Goal: Book appointment/travel/reservation

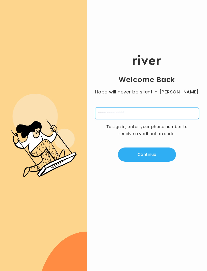
click at [156, 118] on input "tel" at bounding box center [147, 113] width 104 height 12
type input "**********"
click at [167, 161] on button "Continue" at bounding box center [147, 154] width 58 height 14
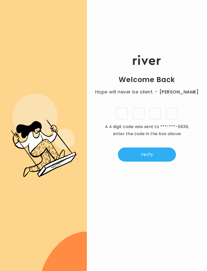
click at [124, 119] on input "tel" at bounding box center [122, 113] width 12 height 12
type input "*"
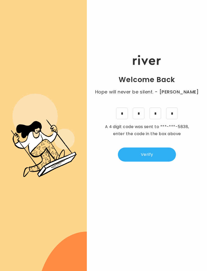
click at [161, 161] on button "Verify" at bounding box center [147, 154] width 58 height 14
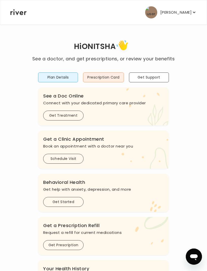
click at [66, 78] on button "Plan Details" at bounding box center [58, 77] width 40 height 10
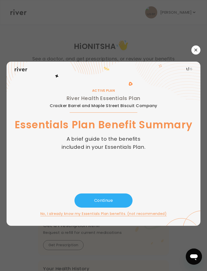
scroll to position [16, 0]
click at [197, 48] on icon "button" at bounding box center [195, 49] width 3 height 3
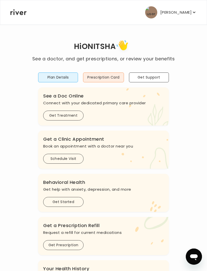
click at [157, 76] on button "Get Support" at bounding box center [149, 77] width 40 height 10
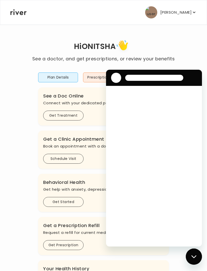
scroll to position [0, 0]
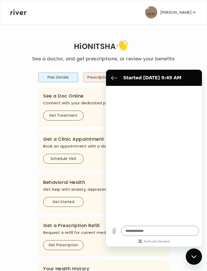
type textarea "*"
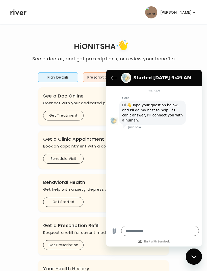
click at [123, 74] on figure at bounding box center [126, 78] width 10 height 10
click at [115, 79] on icon "Back to the conversation list" at bounding box center [114, 78] width 6 height 6
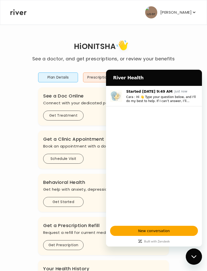
click at [193, 56] on div "Hi ONITSHA See a doctor, and get prescriptions, or review your benefits Plan De…" at bounding box center [103, 168] width 187 height 260
click at [195, 44] on div "Hi ONITSHA See a doctor, and get prescriptions, or review your benefits Plan De…" at bounding box center [103, 168] width 187 height 260
click at [196, 256] on icon "Close messaging window" at bounding box center [193, 256] width 5 height 3
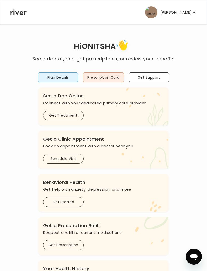
click at [77, 157] on button "Schedule Visit" at bounding box center [63, 159] width 40 height 10
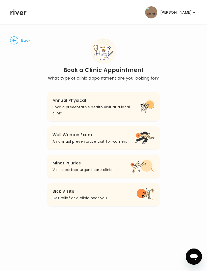
click at [103, 140] on p "An annual preventative visit for women." at bounding box center [89, 141] width 74 height 6
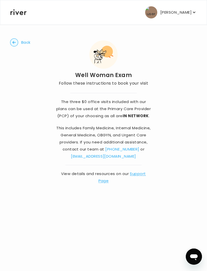
click at [138, 173] on link "Support Page" at bounding box center [121, 177] width 47 height 12
click at [186, 14] on p "[PERSON_NAME]" at bounding box center [175, 12] width 31 height 7
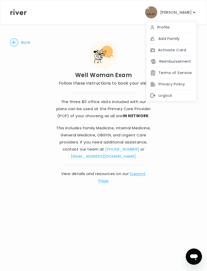
click at [181, 128] on div "Back Well Woman Exam Follow these instructions to book your visit The three $0 …" at bounding box center [103, 111] width 187 height 174
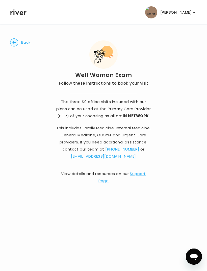
click at [17, 42] on circle "button" at bounding box center [14, 43] width 8 height 8
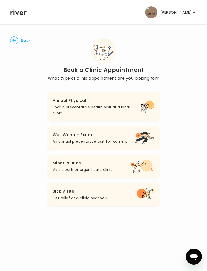
click at [142, 196] on icon "button" at bounding box center [142, 193] width 10 height 10
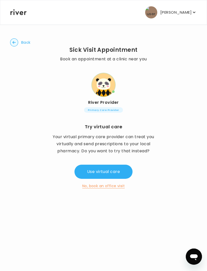
click at [17, 40] on circle "button" at bounding box center [14, 43] width 8 height 8
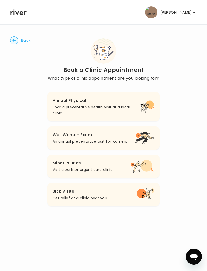
click at [136, 106] on p "Book a preventative health visit at a local clinic." at bounding box center [96, 110] width 88 height 12
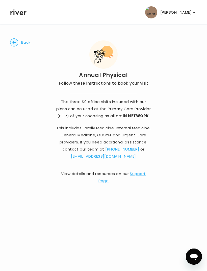
click at [14, 44] on circle "button" at bounding box center [14, 43] width 8 height 8
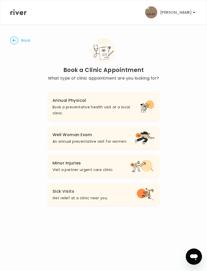
click at [139, 194] on icon "button" at bounding box center [142, 193] width 10 height 10
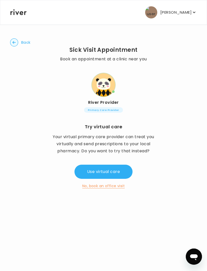
click at [120, 188] on button "No, book an office visit" at bounding box center [103, 186] width 42 height 6
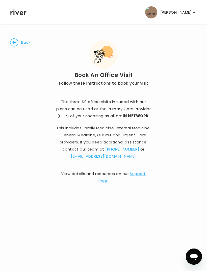
click at [23, 41] on span "Back" at bounding box center [25, 42] width 9 height 7
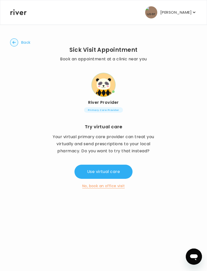
click at [21, 41] on button "Back" at bounding box center [20, 42] width 20 height 8
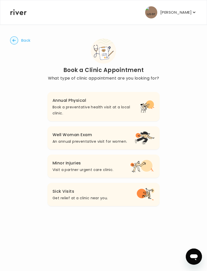
click at [137, 134] on icon "button" at bounding box center [137, 135] width 5 height 5
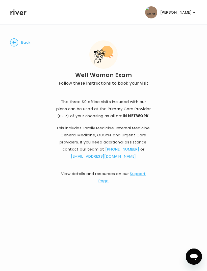
click at [17, 45] on circle "button" at bounding box center [14, 43] width 8 height 8
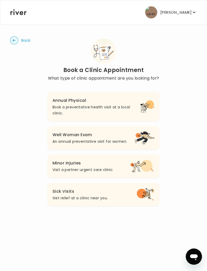
click at [12, 42] on circle "button" at bounding box center [14, 41] width 8 height 8
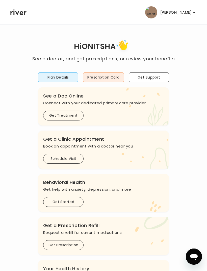
click at [91, 77] on button "Prescription Card" at bounding box center [103, 77] width 41 height 10
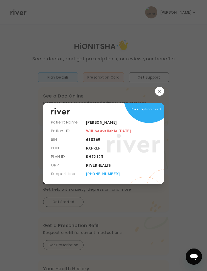
scroll to position [7, 0]
click at [127, 130] on icon at bounding box center [133, 143] width 53 height 38
click at [150, 111] on span "Prescription card" at bounding box center [146, 109] width 30 height 7
click at [160, 91] on icon "button" at bounding box center [159, 91] width 3 height 3
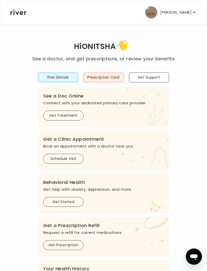
click at [44, 81] on button "Plan Details" at bounding box center [58, 77] width 40 height 10
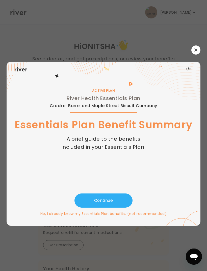
click at [121, 207] on button "Continue" at bounding box center [103, 200] width 58 height 14
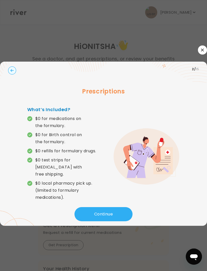
click at [120, 210] on button "Continue" at bounding box center [103, 214] width 58 height 14
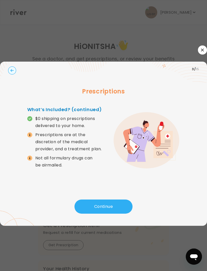
click at [123, 212] on button "Continue" at bounding box center [103, 206] width 58 height 14
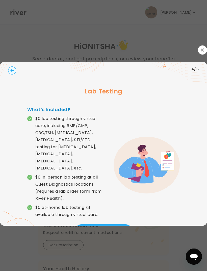
scroll to position [16, 0]
click at [118, 224] on button "Continue" at bounding box center [103, 231] width 58 height 14
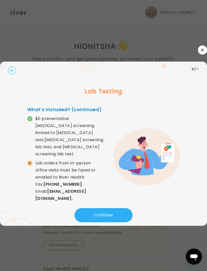
click at [120, 209] on button "Continue" at bounding box center [103, 215] width 58 height 14
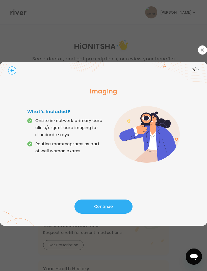
click at [121, 199] on button "Continue" at bounding box center [103, 206] width 58 height 14
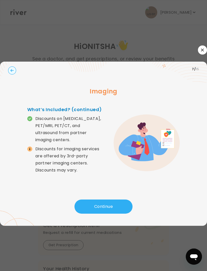
click at [201, 48] on icon "button" at bounding box center [202, 49] width 3 height 3
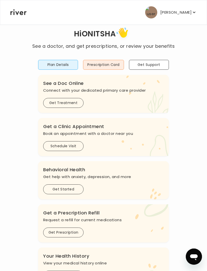
scroll to position [26, 0]
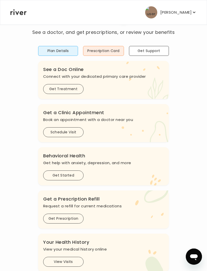
click at [79, 264] on button "View Visits" at bounding box center [63, 262] width 40 height 10
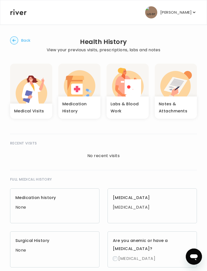
click at [28, 96] on icon "button" at bounding box center [25, 92] width 6 height 11
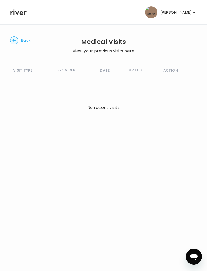
click at [15, 43] on circle "button" at bounding box center [14, 41] width 8 height 8
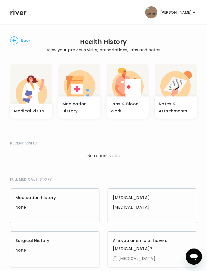
click at [12, 40] on circle "button" at bounding box center [14, 41] width 8 height 8
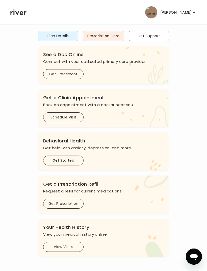
click at [185, 14] on p "[PERSON_NAME]" at bounding box center [175, 12] width 31 height 7
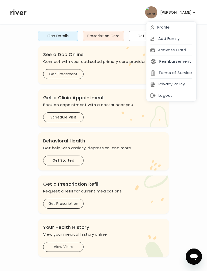
click at [184, 119] on div "Hi ONITSHA See a doctor, and get prescriptions, or review your benefits Plan De…" at bounding box center [103, 127] width 187 height 260
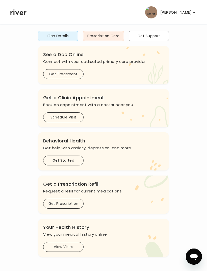
click at [110, 34] on button "Prescription Card" at bounding box center [103, 36] width 41 height 10
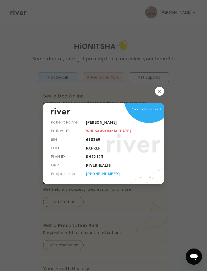
click at [163, 96] on button "button" at bounding box center [159, 91] width 9 height 9
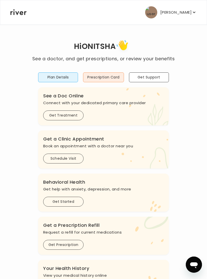
click at [117, 75] on button "Prescription Card" at bounding box center [103, 77] width 41 height 10
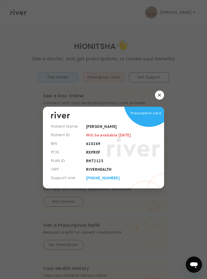
click at [183, 122] on div at bounding box center [103, 139] width 207 height 279
click at [159, 97] on icon "button" at bounding box center [159, 95] width 3 height 3
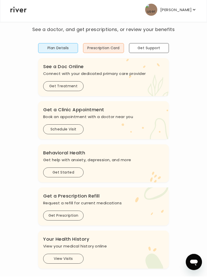
scroll to position [26, 0]
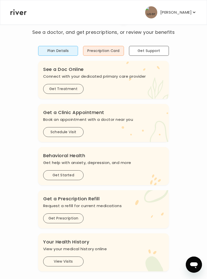
click at [145, 131] on icon ".cls-clinic { fill: #eaefd8; } .cls-clinic-appt { fill: #ffe0ae; }" at bounding box center [145, 123] width 48 height 38
click at [53, 133] on button "Schedule Visit" at bounding box center [63, 132] width 40 height 10
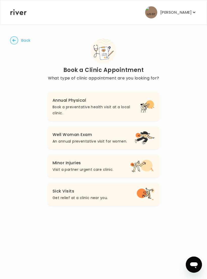
click at [135, 144] on icon "button" at bounding box center [145, 137] width 20 height 13
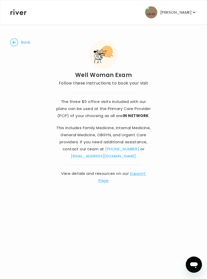
click at [141, 175] on link "Support Page" at bounding box center [121, 177] width 47 height 12
